Goal: Navigation & Orientation: Find specific page/section

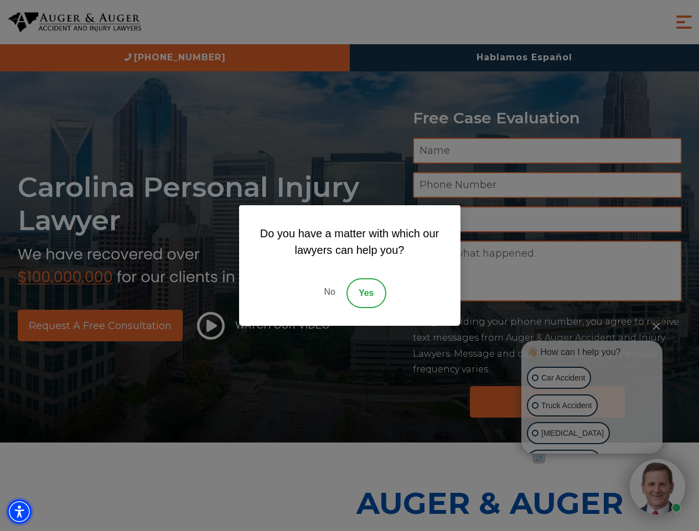
click at [19, 512] on img "Accessibility Menu" at bounding box center [19, 512] width 24 height 24
